Goal: Information Seeking & Learning: Learn about a topic

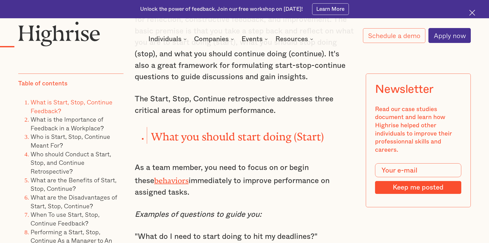
scroll to position [719, 0]
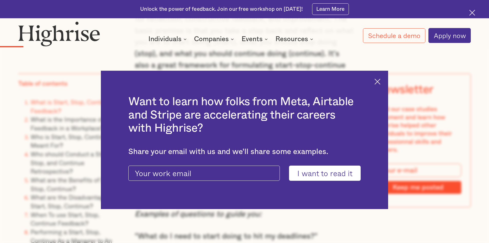
click at [381, 80] on img at bounding box center [378, 82] width 6 height 6
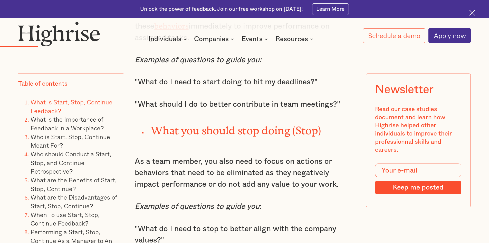
scroll to position [951, 0]
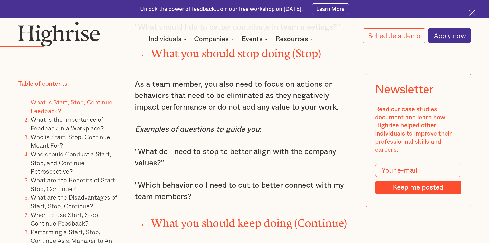
click at [135, 79] on p "As a team member, you also need to focus on actions or behaviors that need to b…" at bounding box center [245, 96] width 220 height 34
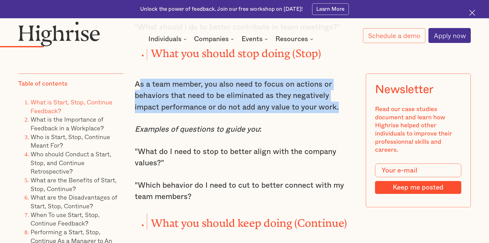
drag, startPoint x: 137, startPoint y: 73, endPoint x: 314, endPoint y: 99, distance: 179.7
click at [314, 99] on p "As a team member, you also need to focus on actions or behaviors that need to b…" at bounding box center [245, 96] width 220 height 34
copy p "s a team member, you also need to focus on actions or behaviors that need to be…"
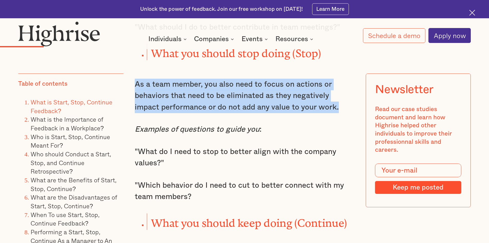
drag, startPoint x: 133, startPoint y: 72, endPoint x: 316, endPoint y: 99, distance: 185.1
copy p "As a team member, you also need to focus on actions or behaviors that need to b…"
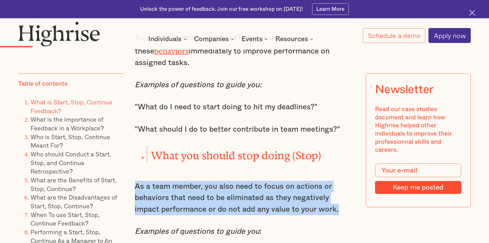
scroll to position [771, 0]
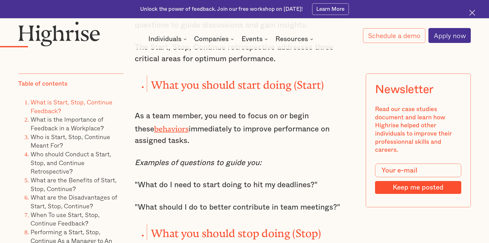
drag, startPoint x: 132, startPoint y: 108, endPoint x: 160, endPoint y: 133, distance: 37.8
copy p "As a team member, you need to focus on or begin these behaviors immediately to …"
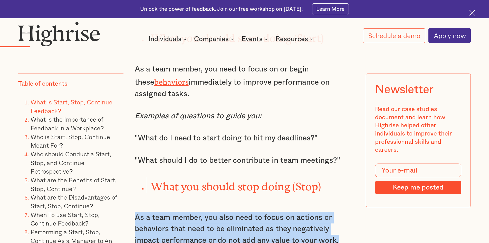
scroll to position [822, 0]
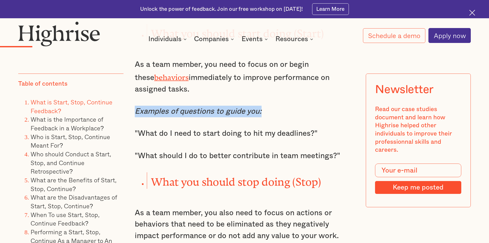
drag, startPoint x: 136, startPoint y: 103, endPoint x: 265, endPoint y: 98, distance: 129.0
click at [265, 106] on p "Examples of questions to guide you:" at bounding box center [245, 112] width 220 height 12
copy em "Examples of questions to guide you:"
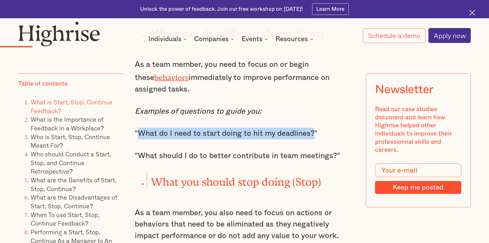
drag, startPoint x: 139, startPoint y: 125, endPoint x: 314, endPoint y: 122, distance: 175.0
click at [314, 128] on p ""What do I need to start doing to hit my deadlines?"" at bounding box center [245, 134] width 220 height 12
copy p "What do I need to start doing to hit my deadlines?"
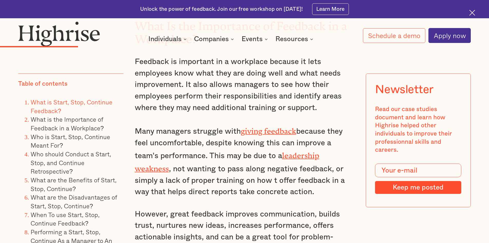
click at [391, 140] on div "Read our case studies document and learn how Highrise helped other individuals …" at bounding box center [418, 129] width 86 height 49
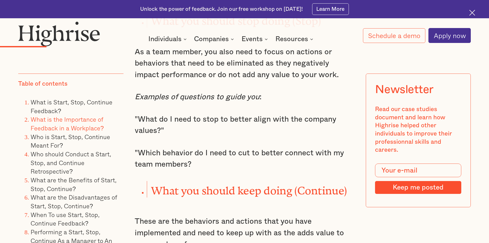
scroll to position [981, 0]
